Goal: Transaction & Acquisition: Book appointment/travel/reservation

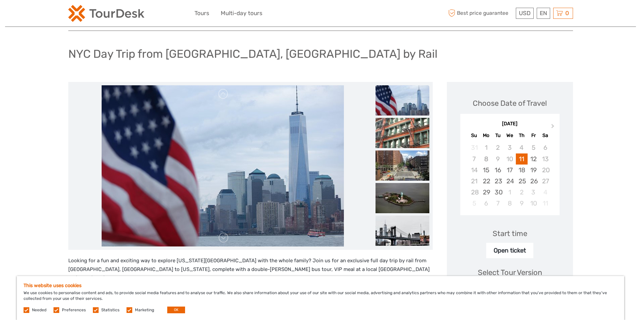
scroll to position [31, 0]
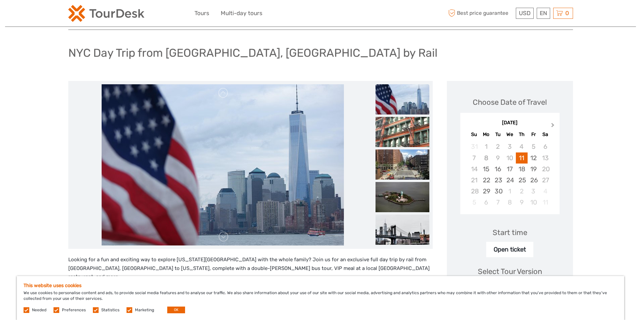
click at [553, 123] on button "Next Month" at bounding box center [553, 126] width 11 height 11
click at [553, 122] on button "Next Month" at bounding box center [553, 126] width 11 height 11
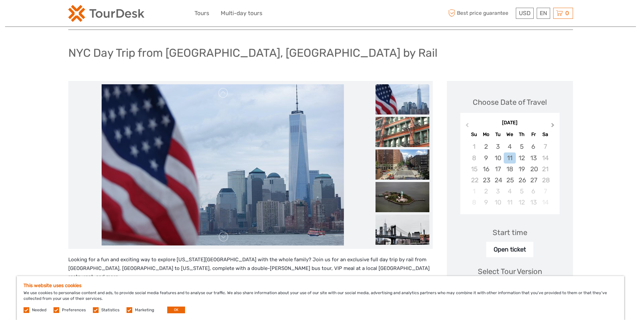
click at [553, 122] on button "Next Month" at bounding box center [553, 126] width 11 height 11
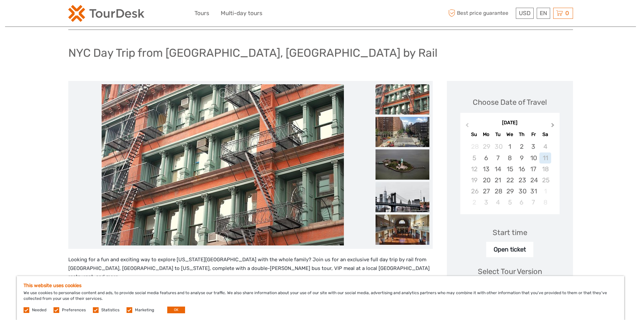
click at [553, 122] on button "Next Month" at bounding box center [553, 126] width 11 height 11
click at [553, 122] on div "[DATE]" at bounding box center [509, 123] width 99 height 7
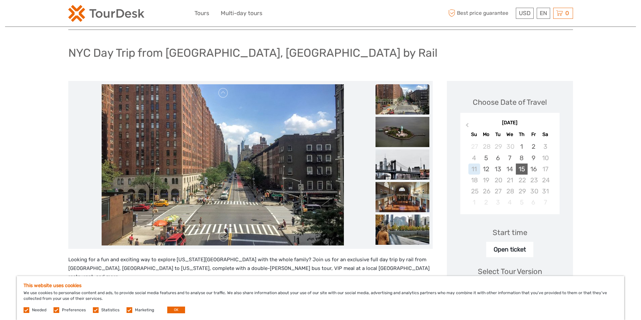
click at [523, 168] on div "15" at bounding box center [521, 169] width 12 height 11
click at [528, 168] on div "16" at bounding box center [533, 169] width 12 height 11
click at [544, 167] on div "17" at bounding box center [545, 169] width 12 height 11
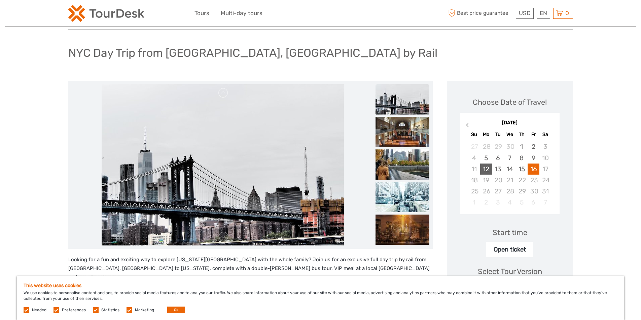
click at [483, 167] on div "12" at bounding box center [486, 169] width 12 height 11
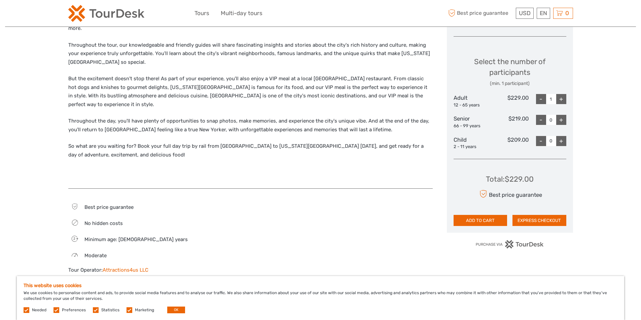
scroll to position [327, 0]
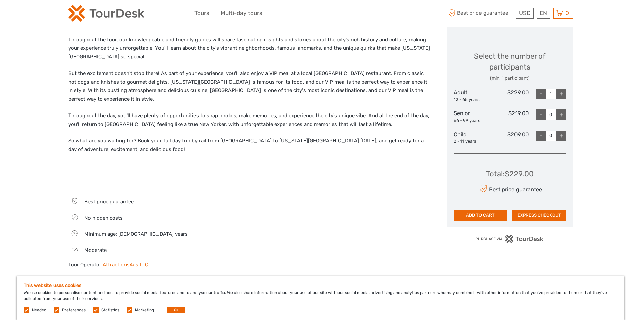
click at [562, 94] on div "+" at bounding box center [561, 94] width 10 height 10
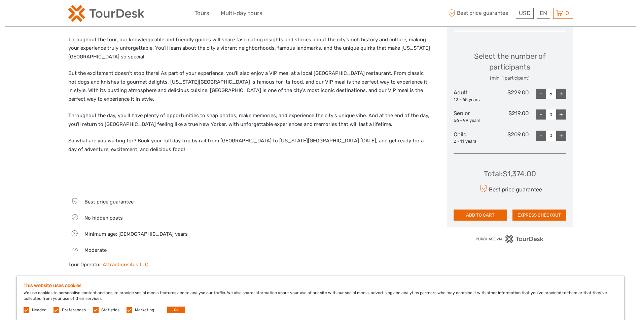
click at [562, 94] on div "+" at bounding box center [561, 94] width 10 height 10
click at [561, 94] on div "+" at bounding box center [561, 94] width 10 height 10
click at [561, 93] on div "+" at bounding box center [561, 94] width 10 height 10
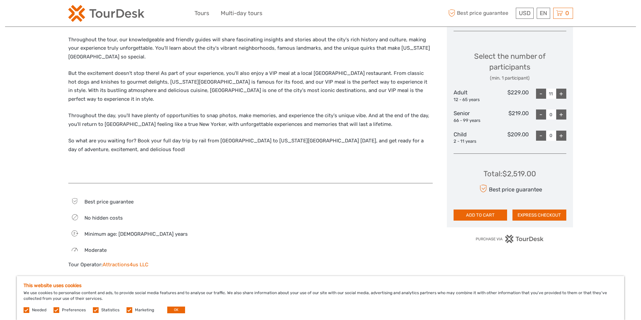
click at [561, 93] on div "+" at bounding box center [561, 94] width 10 height 10
click at [561, 94] on div "+" at bounding box center [561, 94] width 10 height 10
type input "15"
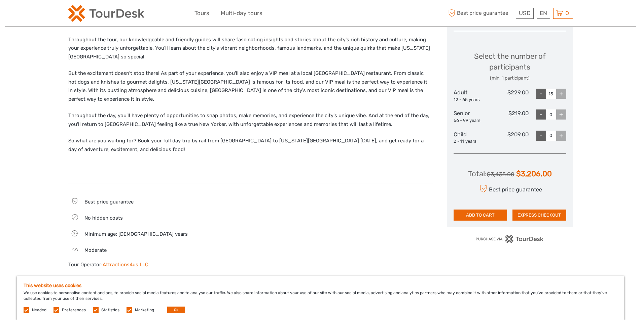
click at [561, 94] on div "+" at bounding box center [561, 94] width 10 height 10
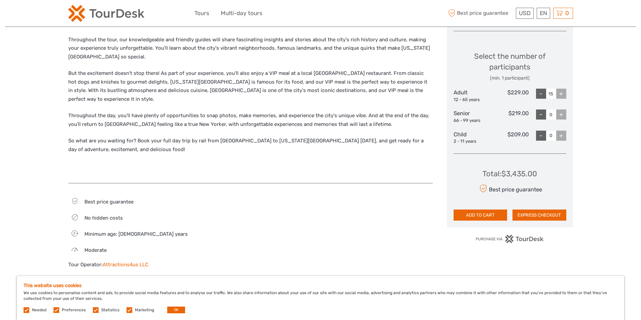
click at [561, 95] on div "+" at bounding box center [561, 94] width 10 height 10
click at [634, 108] on div "Region / Starts from: [US_STATE] - [GEOGRAPHIC_DATA] Travel method: Train 1 day…" at bounding box center [320, 118] width 630 height 890
click at [563, 94] on div "+" at bounding box center [561, 94] width 10 height 10
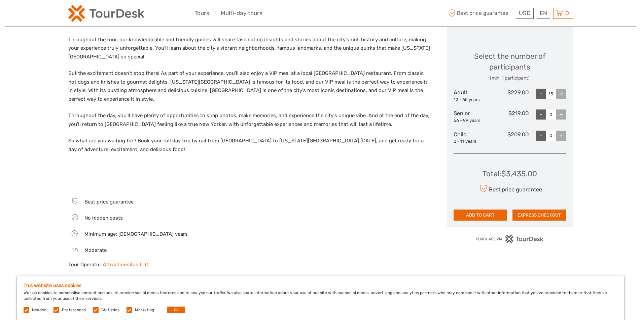
click at [563, 94] on div "+" at bounding box center [561, 94] width 10 height 10
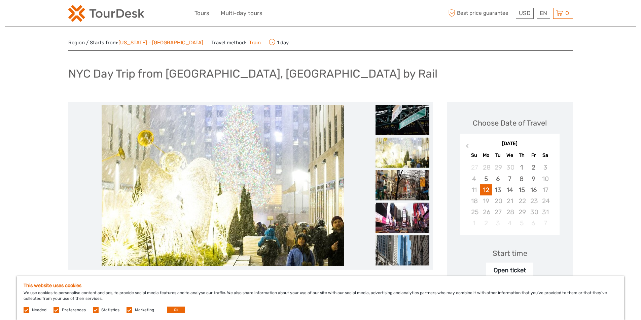
scroll to position [0, 0]
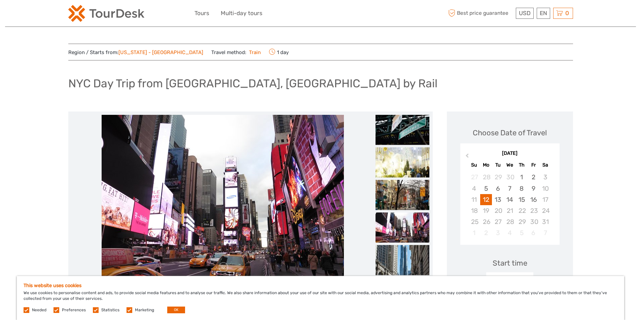
drag, startPoint x: 638, startPoint y: 77, endPoint x: 637, endPoint y: 89, distance: 12.1
